Goal: Information Seeking & Learning: Learn about a topic

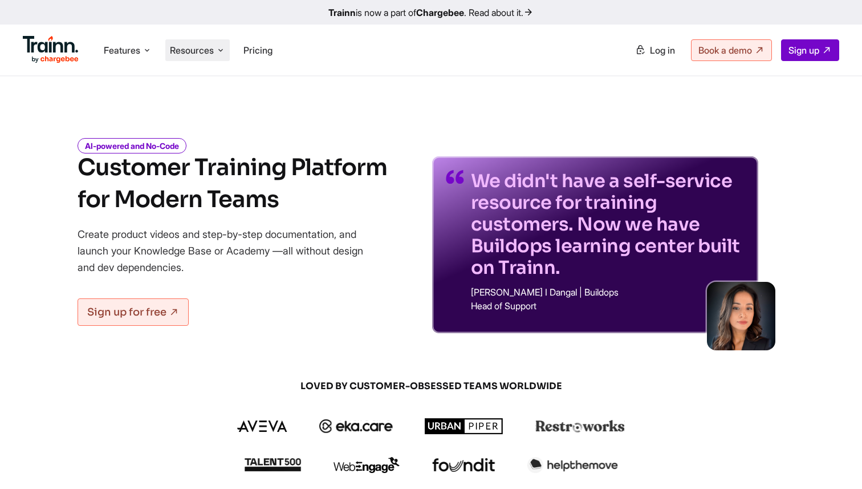
click at [204, 51] on span "Resources" at bounding box center [192, 50] width 44 height 13
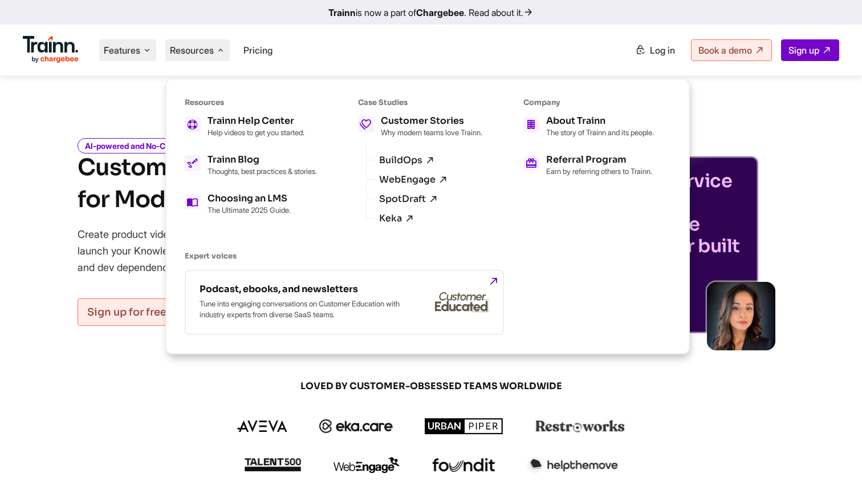
click at [129, 50] on span "Features" at bounding box center [122, 50] width 36 height 13
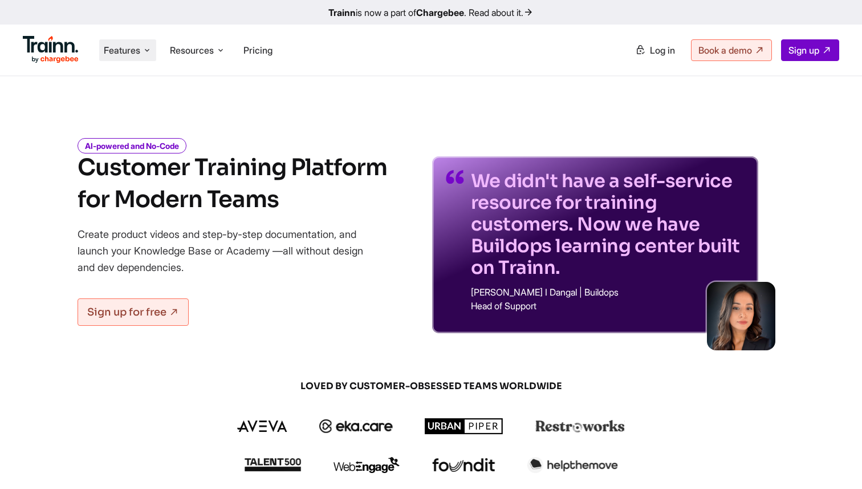
click at [124, 49] on span "Features" at bounding box center [122, 50] width 36 height 13
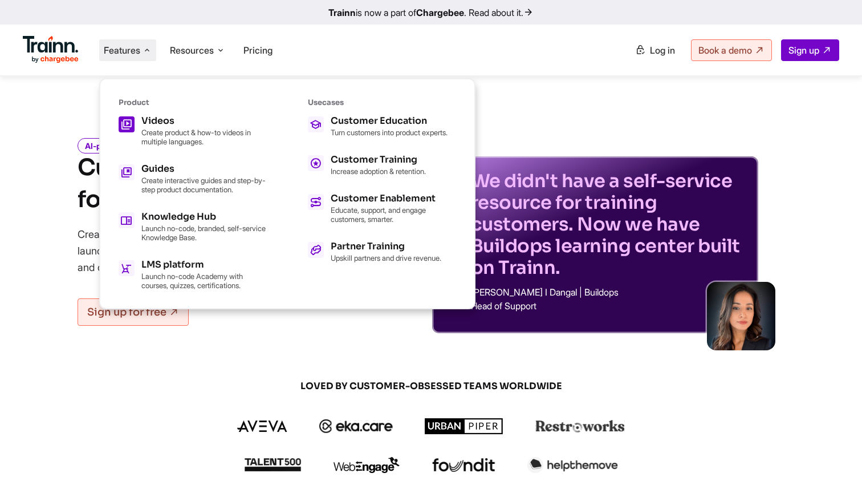
click at [198, 124] on h5 "Videos" at bounding box center [203, 120] width 125 height 9
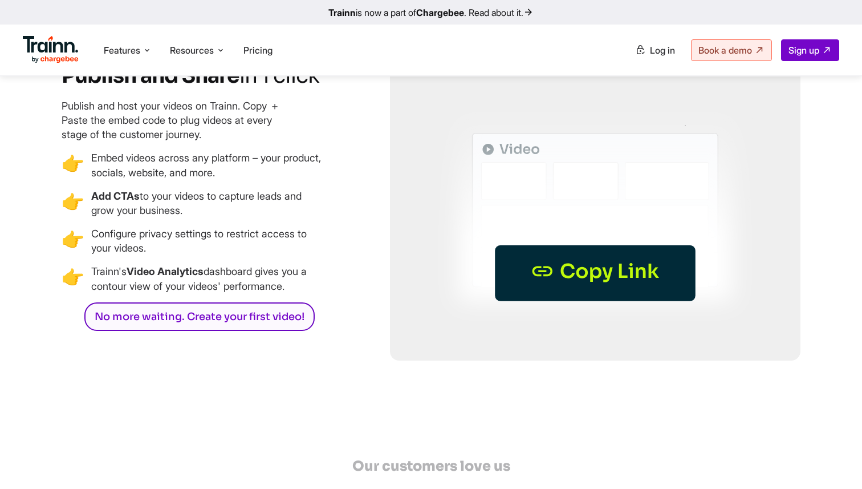
scroll to position [3250, 0]
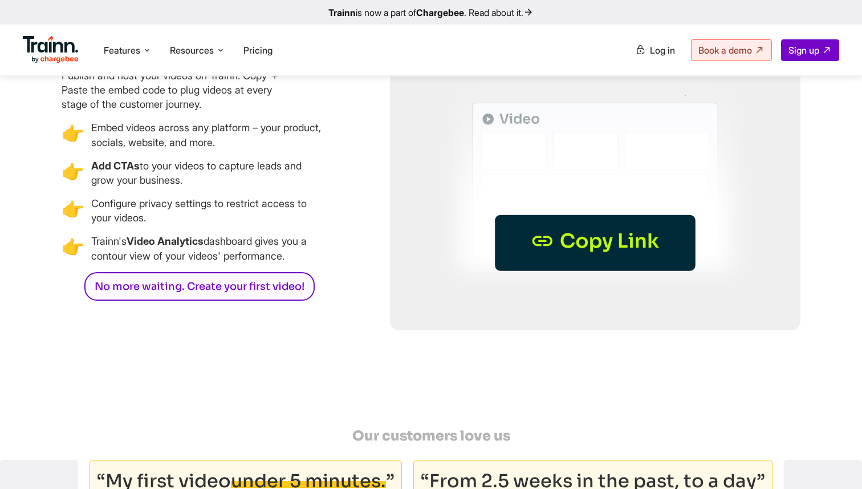
click at [110, 172] on b "Add CTAs" at bounding box center [115, 166] width 48 height 12
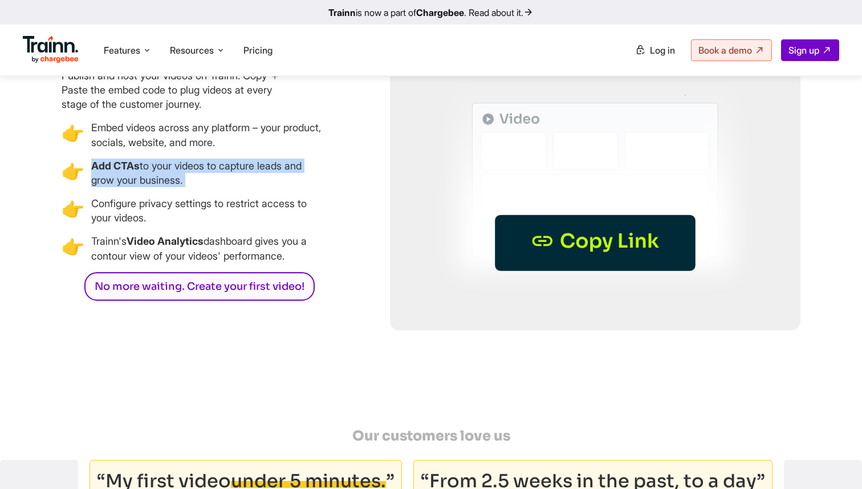
click at [110, 172] on b "Add CTAs" at bounding box center [115, 166] width 48 height 12
click at [177, 187] on p "Add CTAs to your videos to capture leads and grow your business." at bounding box center [208, 173] width 234 height 29
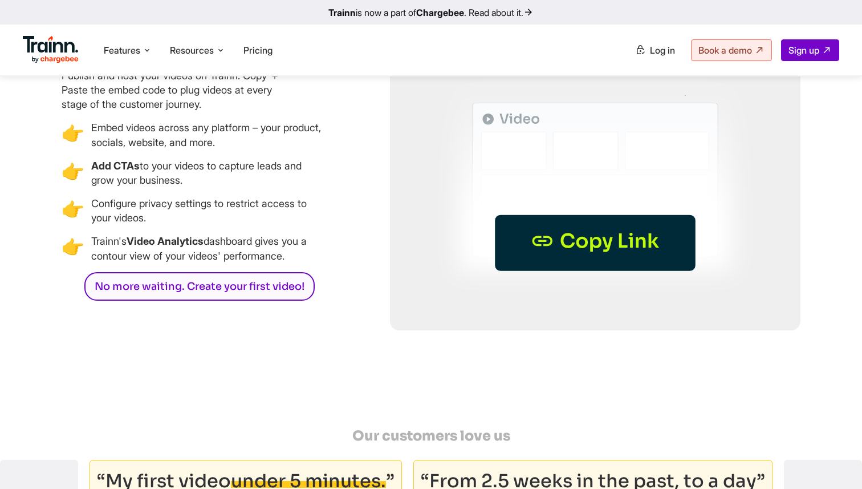
click at [190, 242] on ul "👉 Embed videos across any platform – your product, socials, website, and more. …" at bounding box center [193, 191] width 263 height 143
click at [139, 149] on p "Embed videos across any platform – your product, socials, website, and more." at bounding box center [208, 134] width 234 height 29
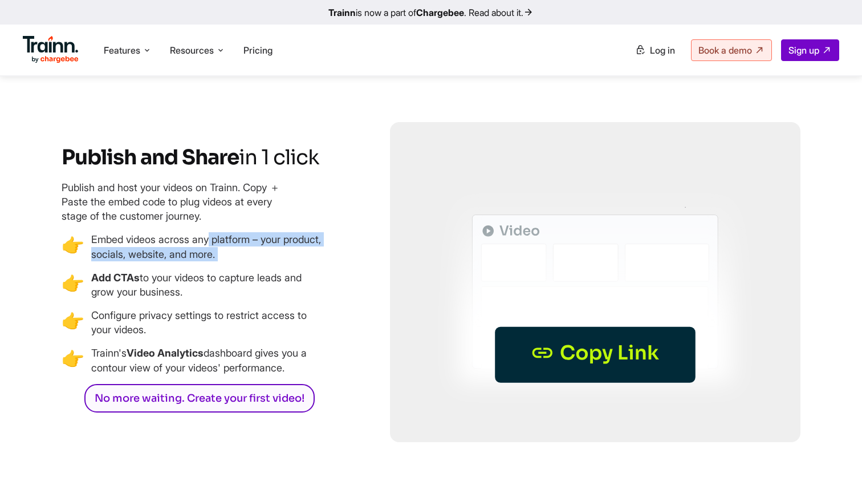
scroll to position [3094, 0]
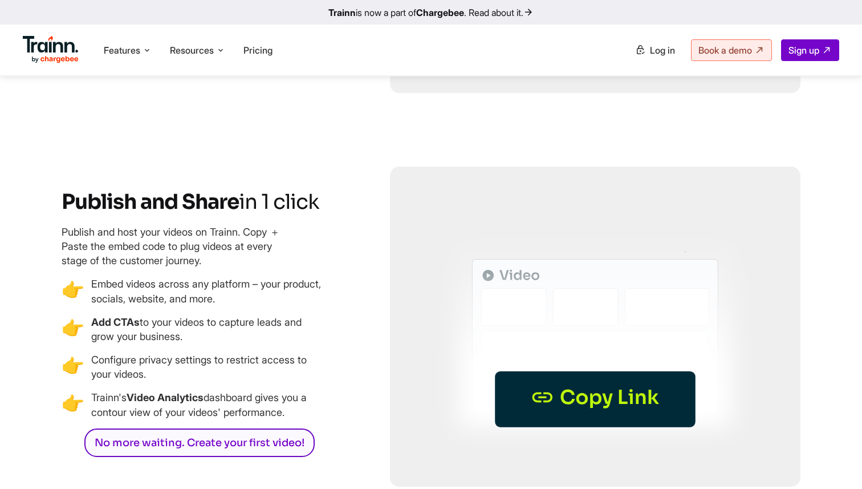
click at [193, 214] on h3 "Publish and Share in 1 click" at bounding box center [193, 202] width 263 height 26
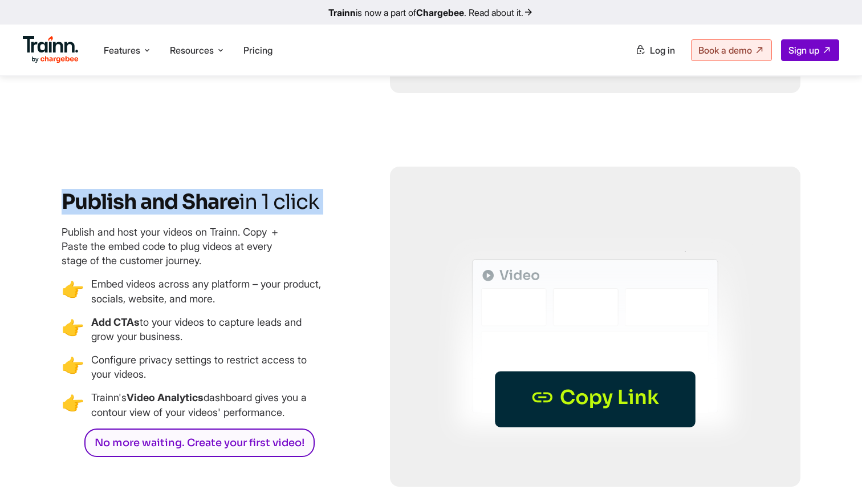
click at [193, 214] on h3 "Publish and Share in 1 click" at bounding box center [193, 202] width 263 height 26
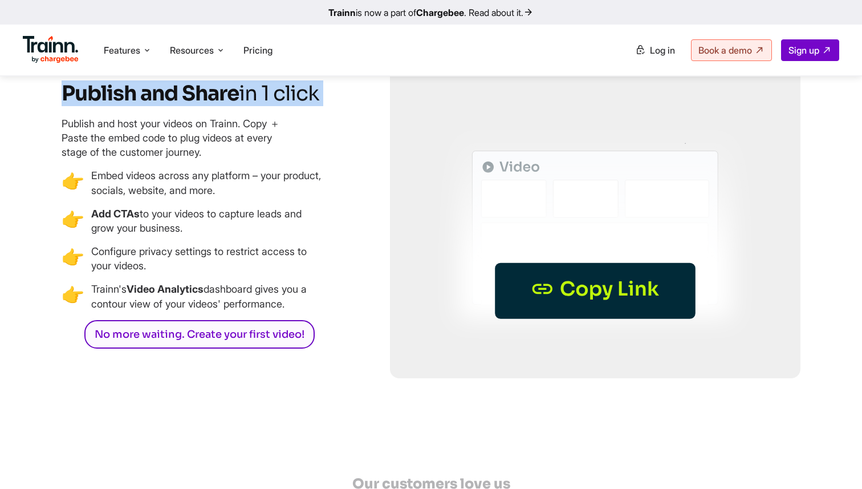
scroll to position [3220, 0]
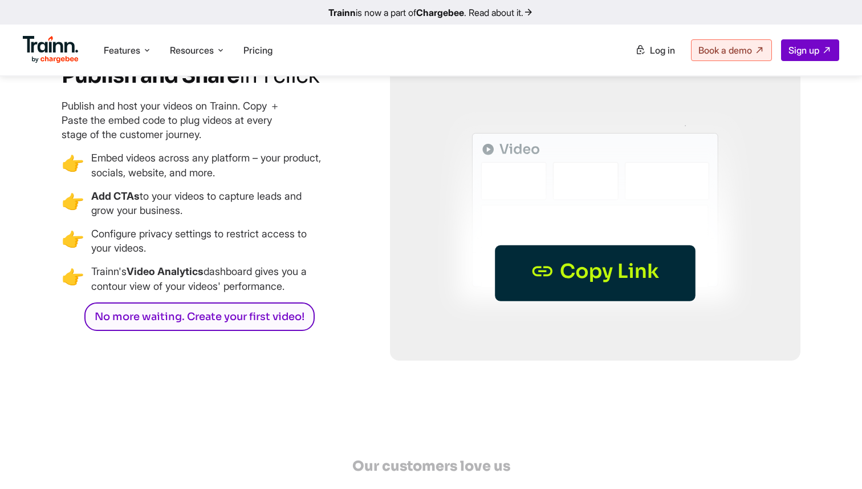
click at [174, 179] on p "Embed videos across any platform – your product, socials, website, and more." at bounding box center [208, 165] width 234 height 29
click at [171, 179] on p "Embed videos across any platform – your product, socials, website, and more." at bounding box center [208, 165] width 234 height 29
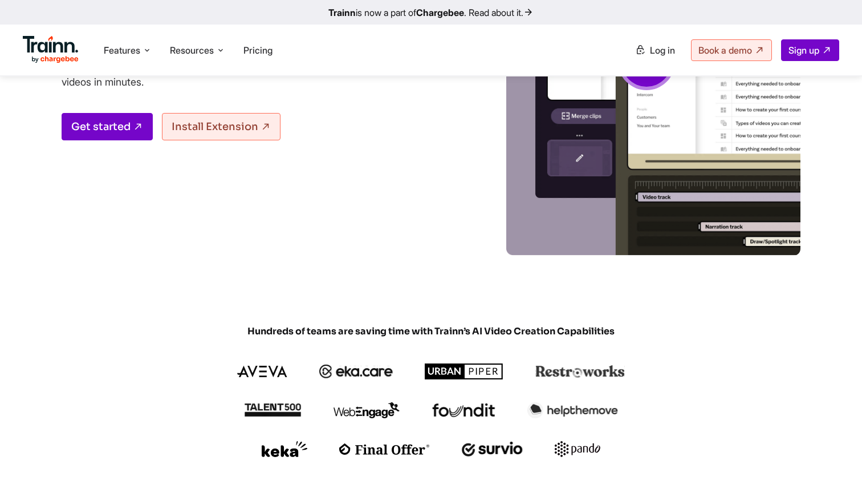
scroll to position [0, 0]
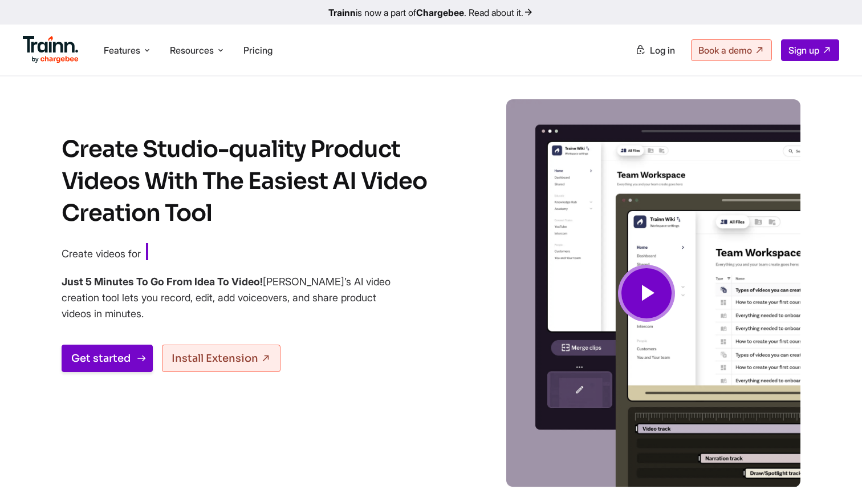
click at [117, 360] on link "Get started" at bounding box center [107, 357] width 91 height 27
click at [616, 29] on div "Features Product Videos Create product & how-to videos in multiple languages. G…" at bounding box center [431, 50] width 862 height 51
click at [210, 43] on li "Resources Resources Trainn Help Center Help videos to get you started. Trainn B…" at bounding box center [197, 50] width 64 height 22
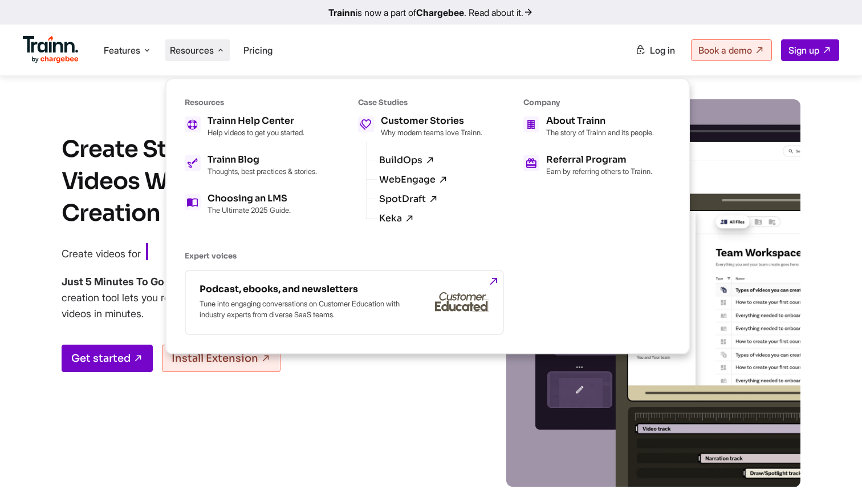
click at [269, 140] on ul "Trainn Help Center Help videos to get you started. Trainn Blog Thoughts, best p…" at bounding box center [251, 165] width 132 height 98
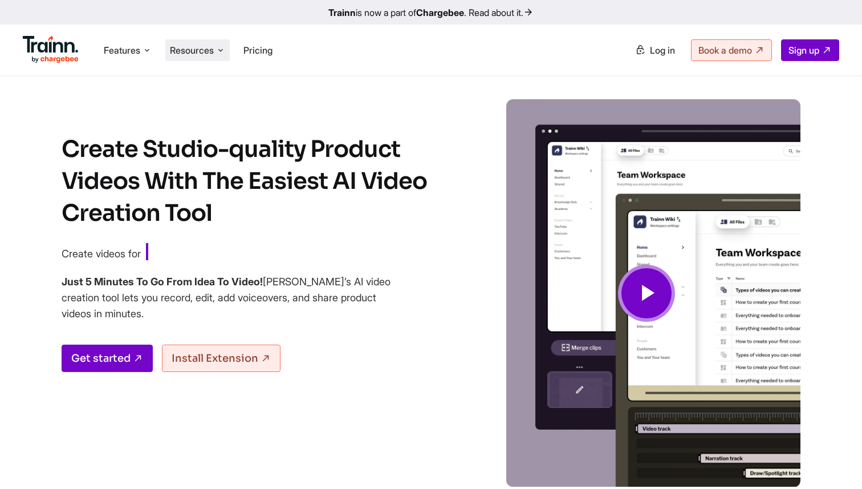
click at [202, 52] on span "Resources" at bounding box center [192, 50] width 44 height 13
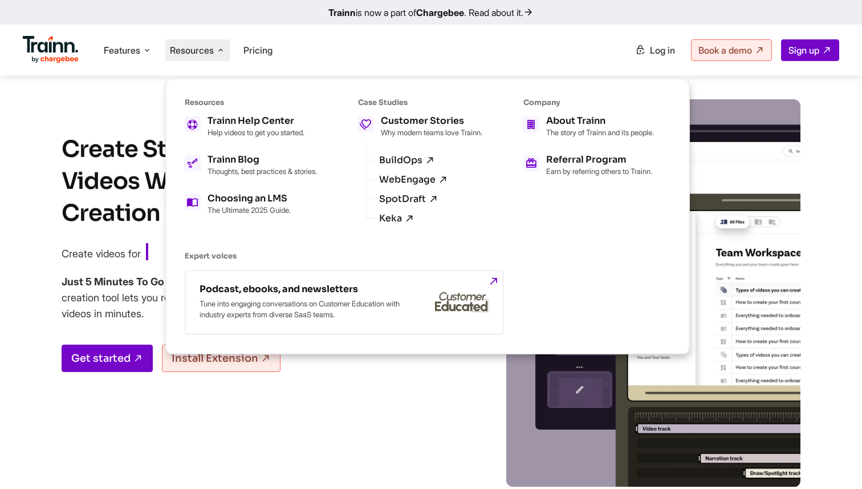
click at [223, 113] on div "Resources Trainn Help Center Help videos to get you started. Trainn Blog Though…" at bounding box center [251, 170] width 132 height 144
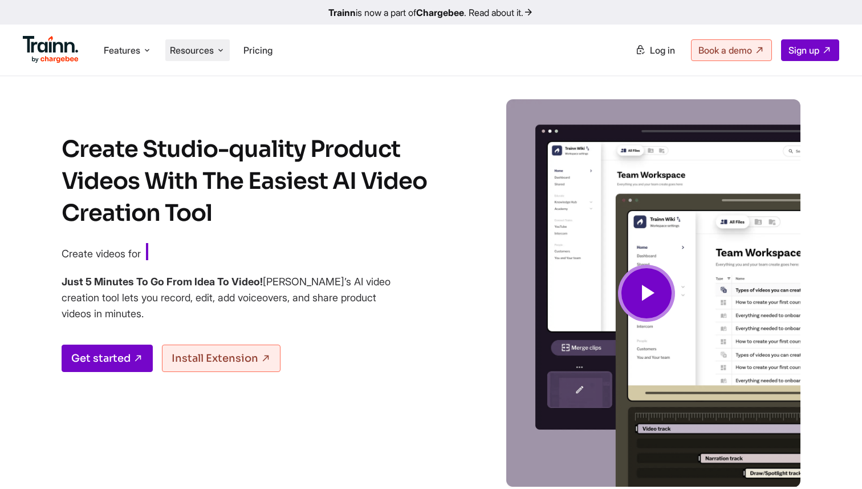
click at [207, 44] on span "Resources" at bounding box center [192, 50] width 44 height 13
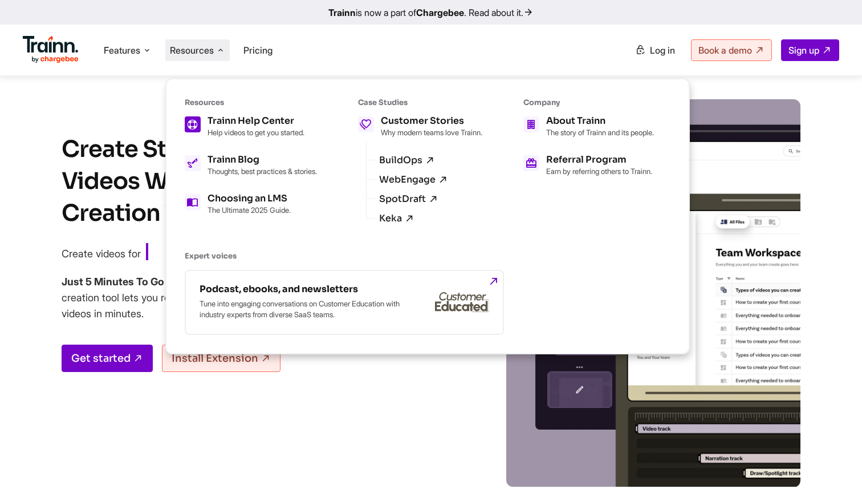
click at [194, 124] on icon at bounding box center [192, 124] width 12 height 19
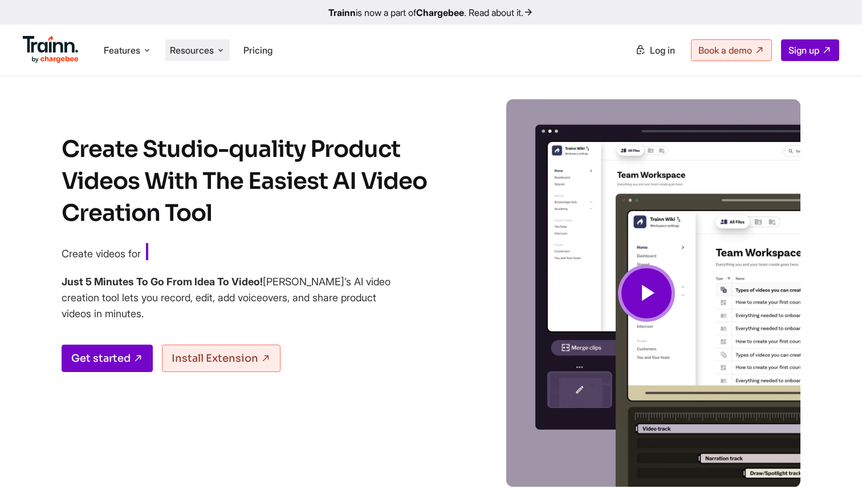
click at [214, 44] on span "Resources" at bounding box center [192, 50] width 44 height 13
